Goal: Information Seeking & Learning: Learn about a topic

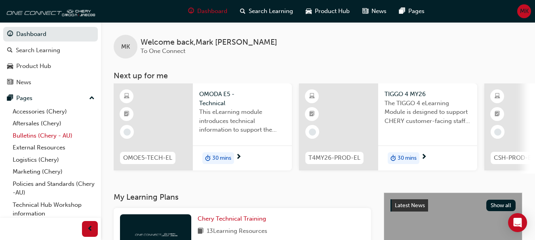
click at [43, 137] on link "Bulletins (Chery - AU)" at bounding box center [54, 136] width 88 height 12
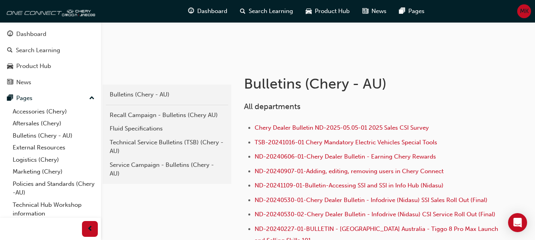
scroll to position [119, 0]
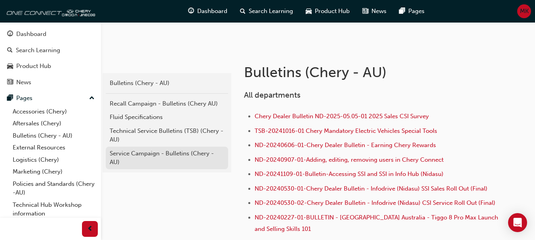
click at [151, 155] on div "Service Campaign - Bulletins (Chery - AU)" at bounding box center [167, 158] width 114 height 18
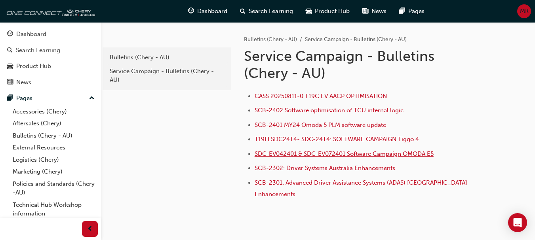
click at [328, 156] on span "SDC-EV042401 & SDC-EV072401 Software Campaign OMODA E5" at bounding box center [344, 153] width 179 height 7
click at [327, 154] on span "SDC-EV042401 & SDC-EV072401 Software Campaign OMODA E5" at bounding box center [344, 153] width 179 height 7
